Goal: Information Seeking & Learning: Find specific page/section

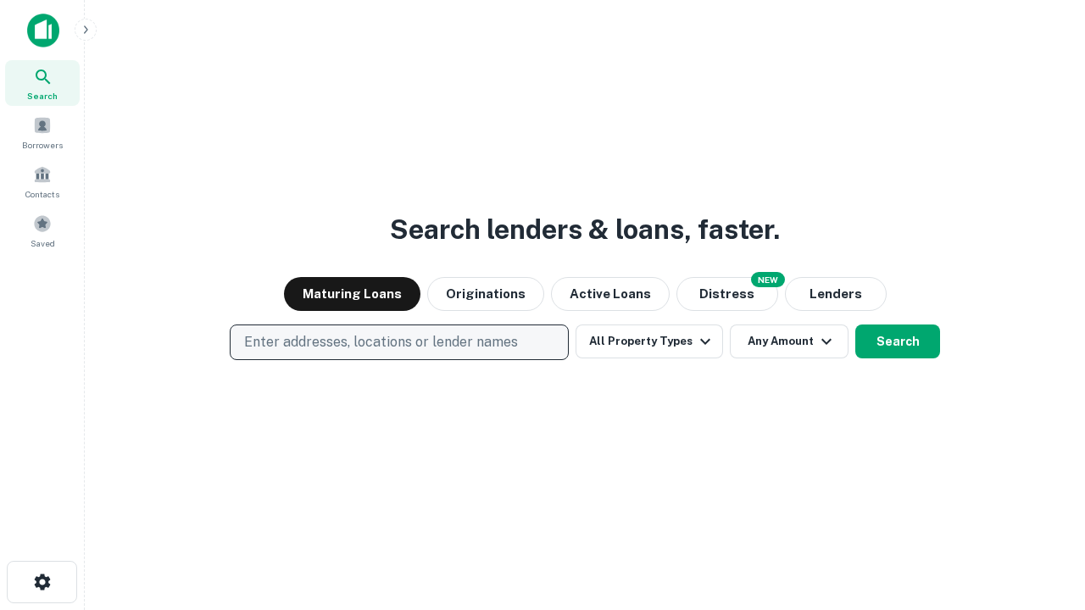
click at [399, 343] on p "Enter addresses, locations or lender names" at bounding box center [381, 342] width 274 height 20
type input "**********"
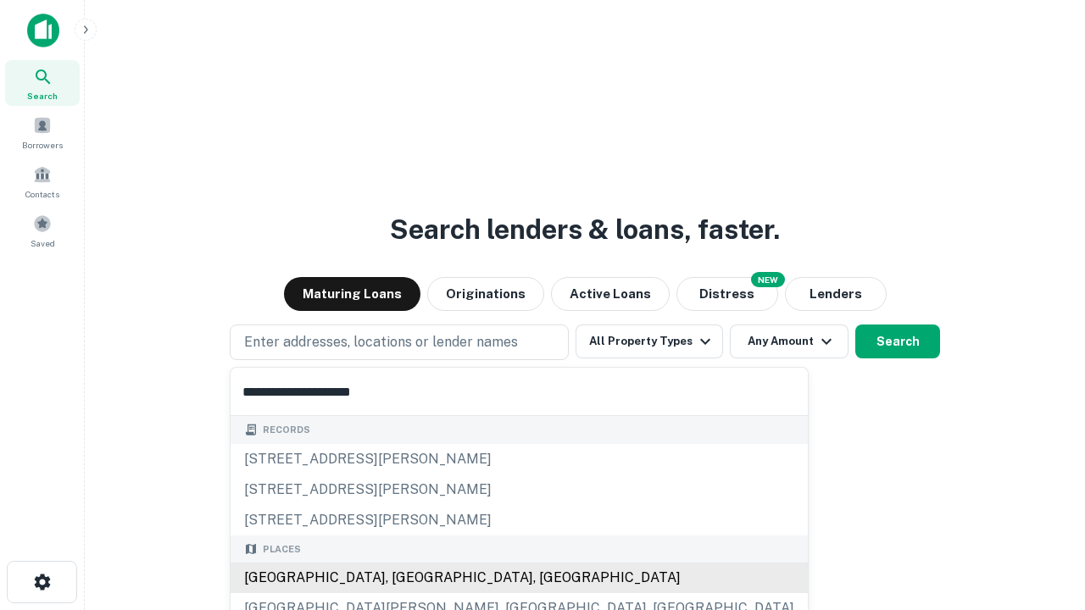
click at [405, 578] on div "Santa Monica, CA, USA" at bounding box center [519, 578] width 577 height 31
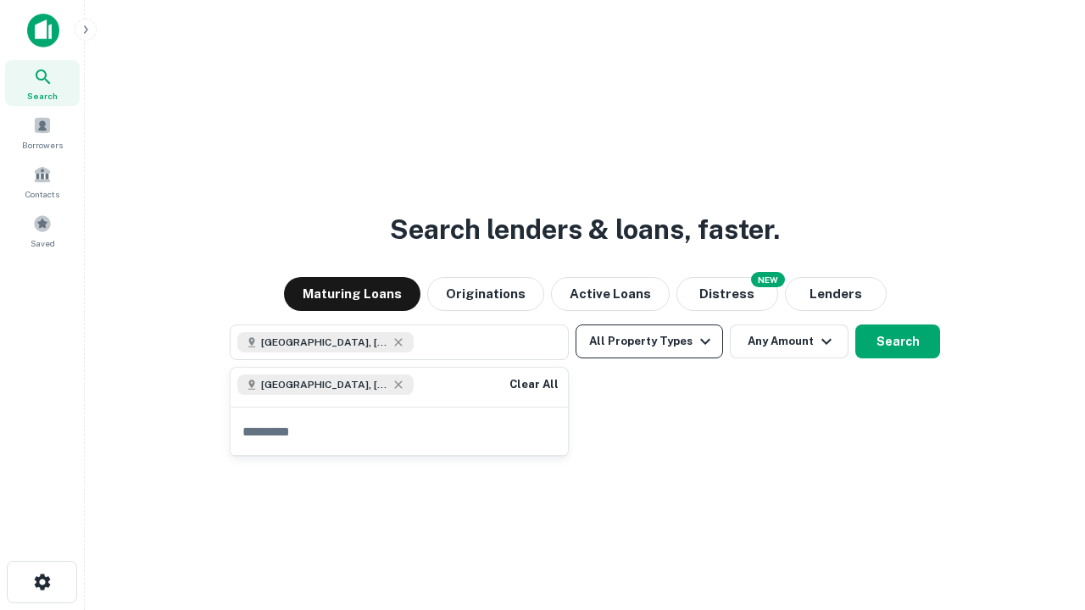
click at [649, 342] on button "All Property Types" at bounding box center [650, 342] width 148 height 34
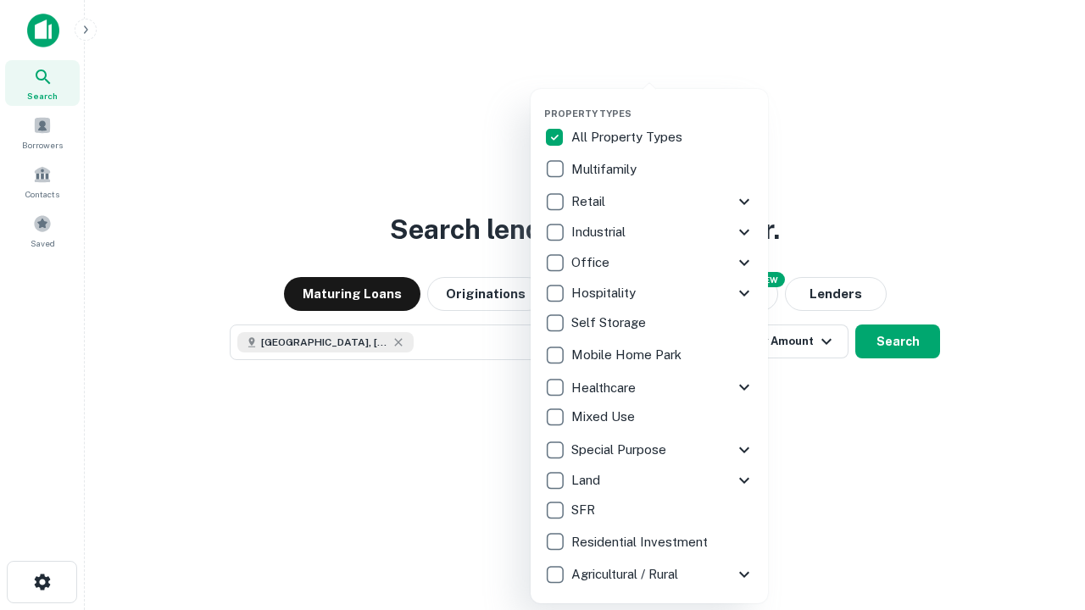
click at [663, 103] on button "button" at bounding box center [662, 103] width 237 height 1
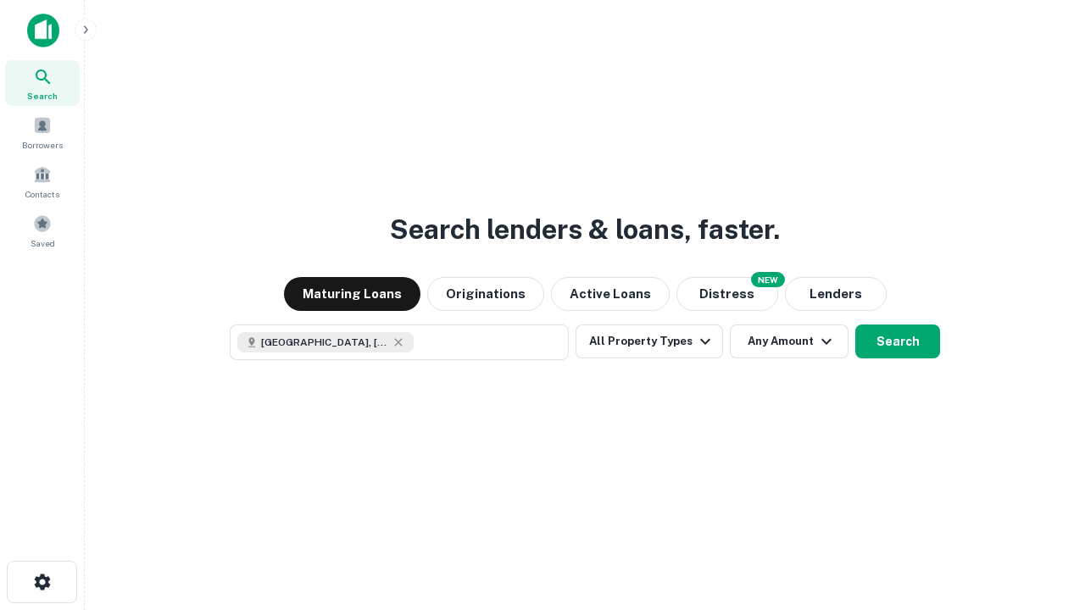
scroll to position [27, 0]
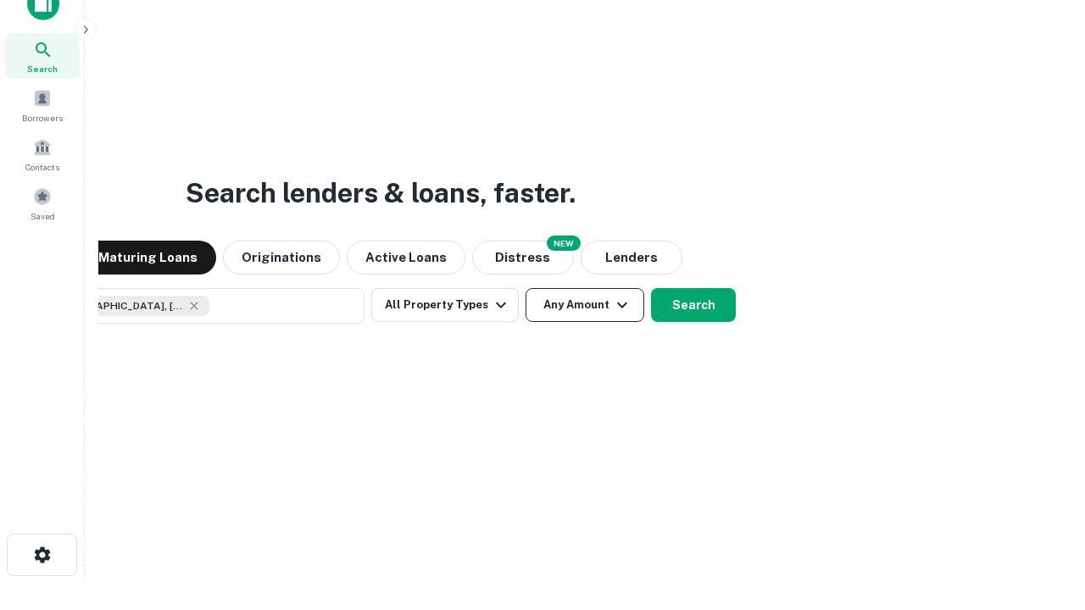
click at [526, 288] on button "Any Amount" at bounding box center [585, 305] width 119 height 34
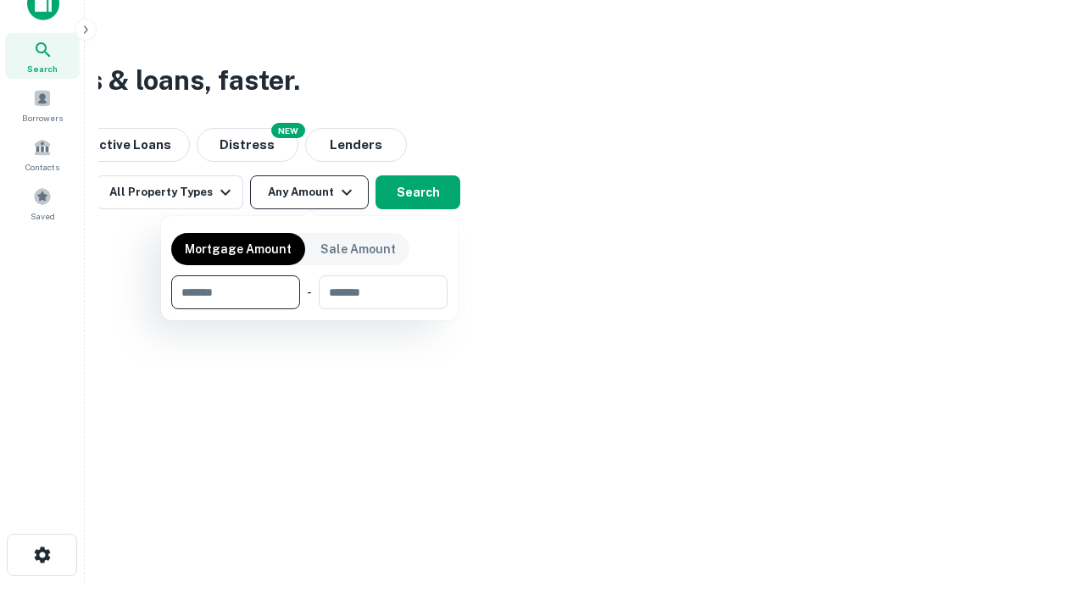
type input "*******"
click at [309, 309] on button "button" at bounding box center [309, 309] width 276 height 1
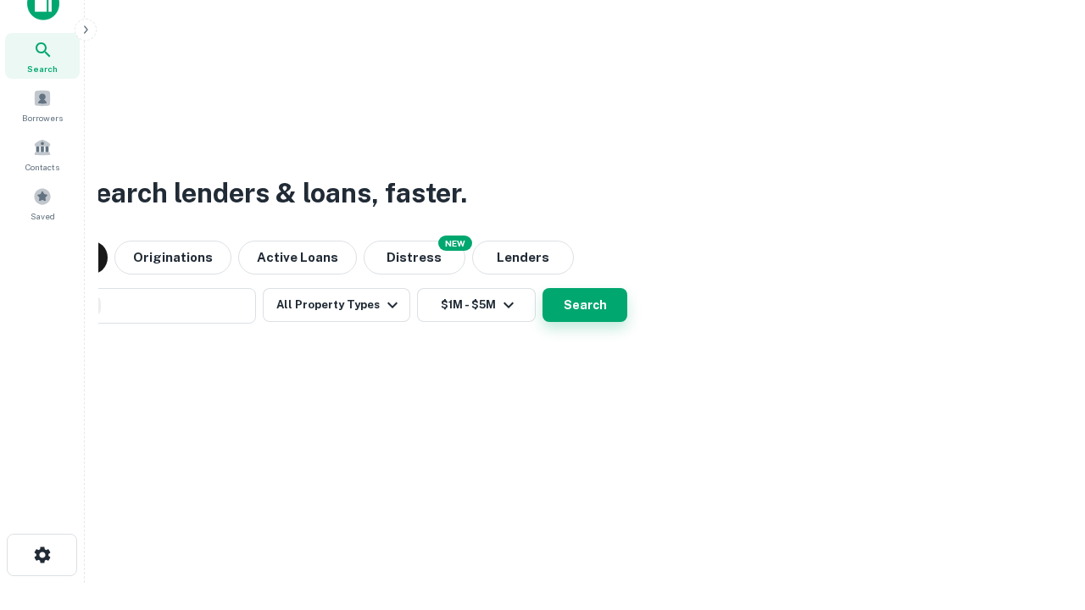
click at [543, 288] on button "Search" at bounding box center [585, 305] width 85 height 34
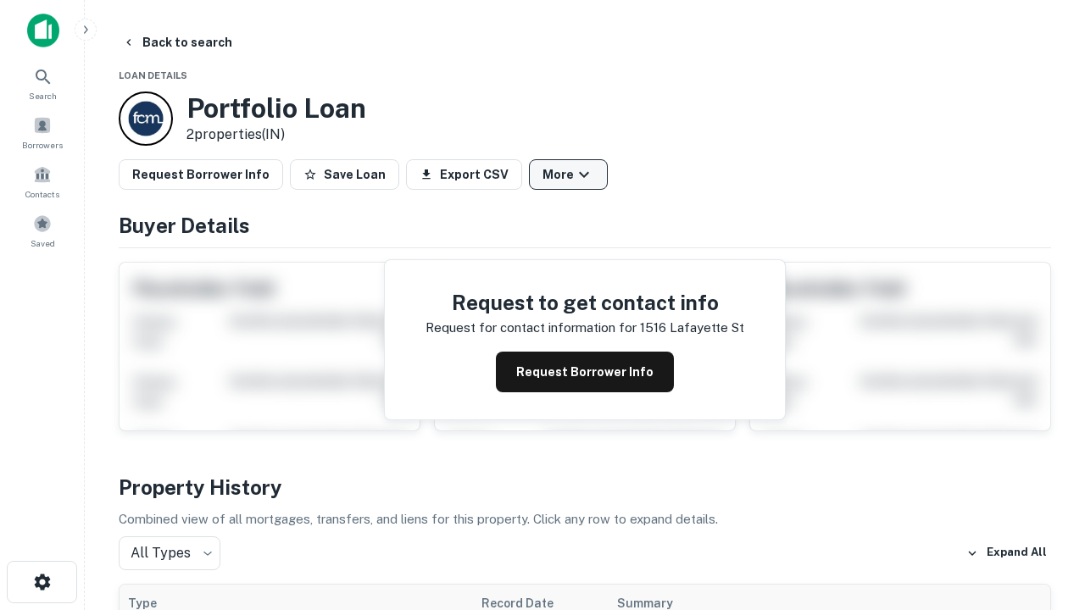
click at [568, 175] on button "More" at bounding box center [568, 174] width 79 height 31
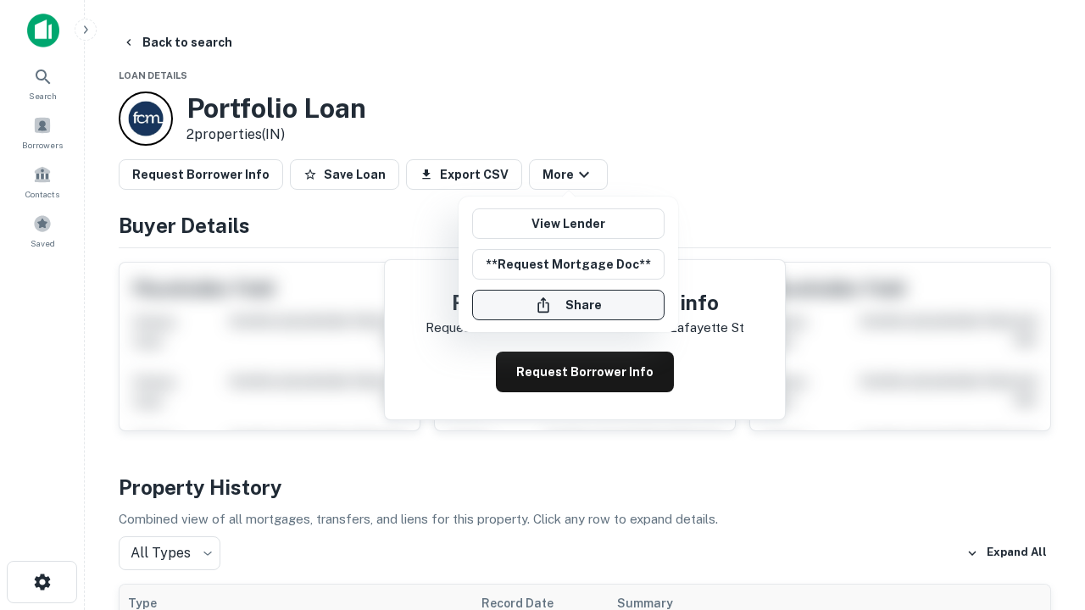
click at [568, 305] on button "Share" at bounding box center [568, 305] width 192 height 31
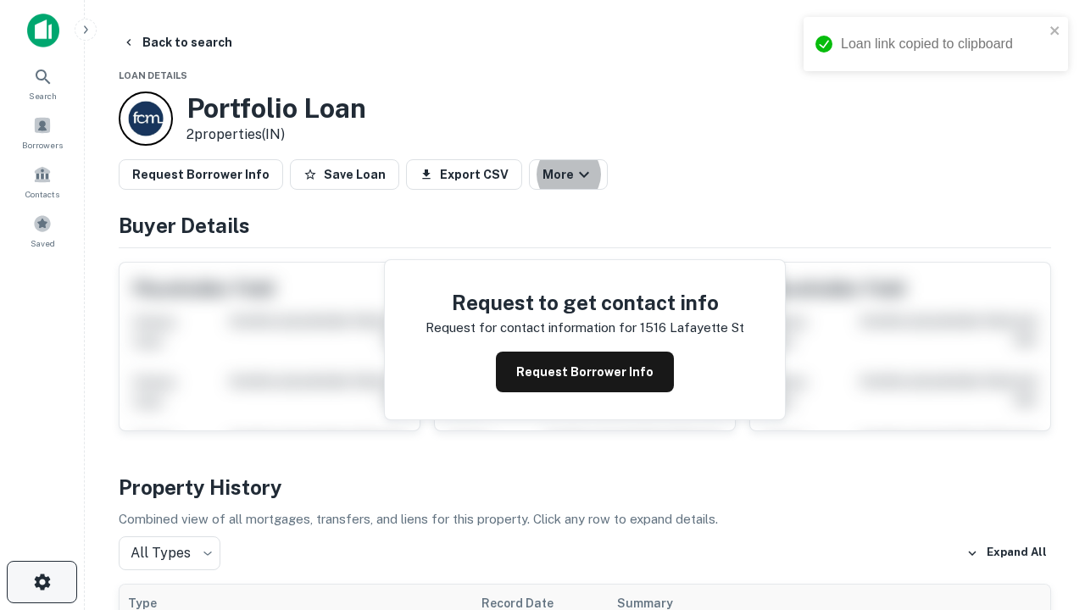
click at [42, 582] on icon "button" at bounding box center [42, 582] width 20 height 20
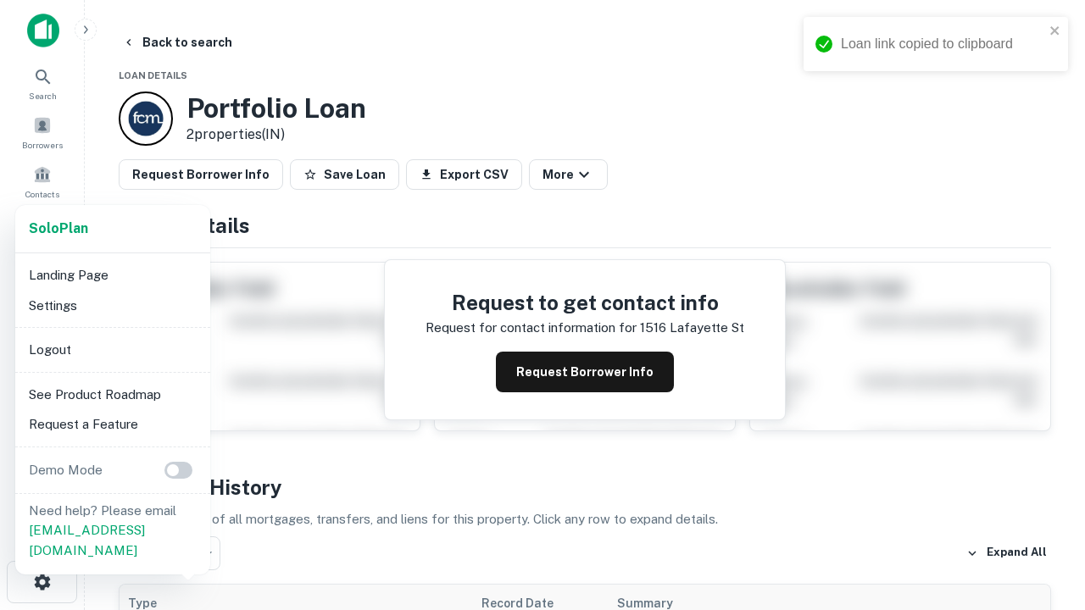
click at [112, 349] on li "Logout" at bounding box center [112, 350] width 181 height 31
